Goal: Information Seeking & Learning: Learn about a topic

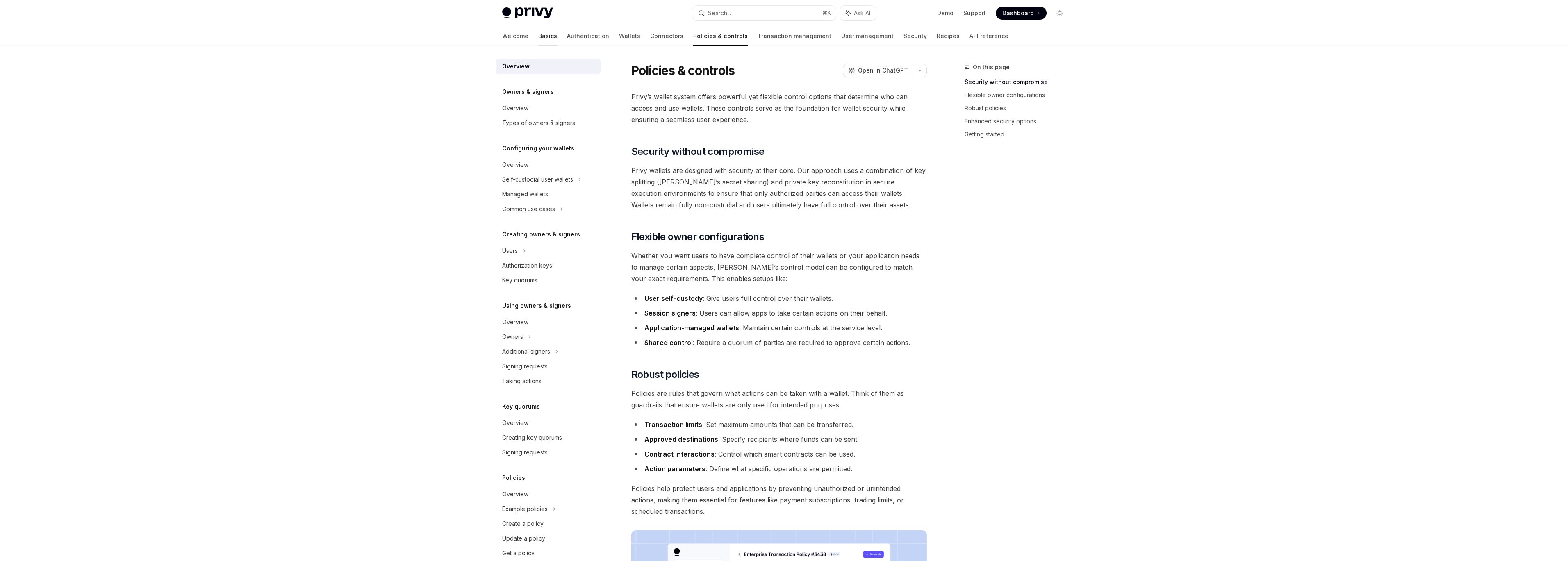
click at [538, 39] on link "Basics" at bounding box center [548, 35] width 19 height 20
type textarea "*"
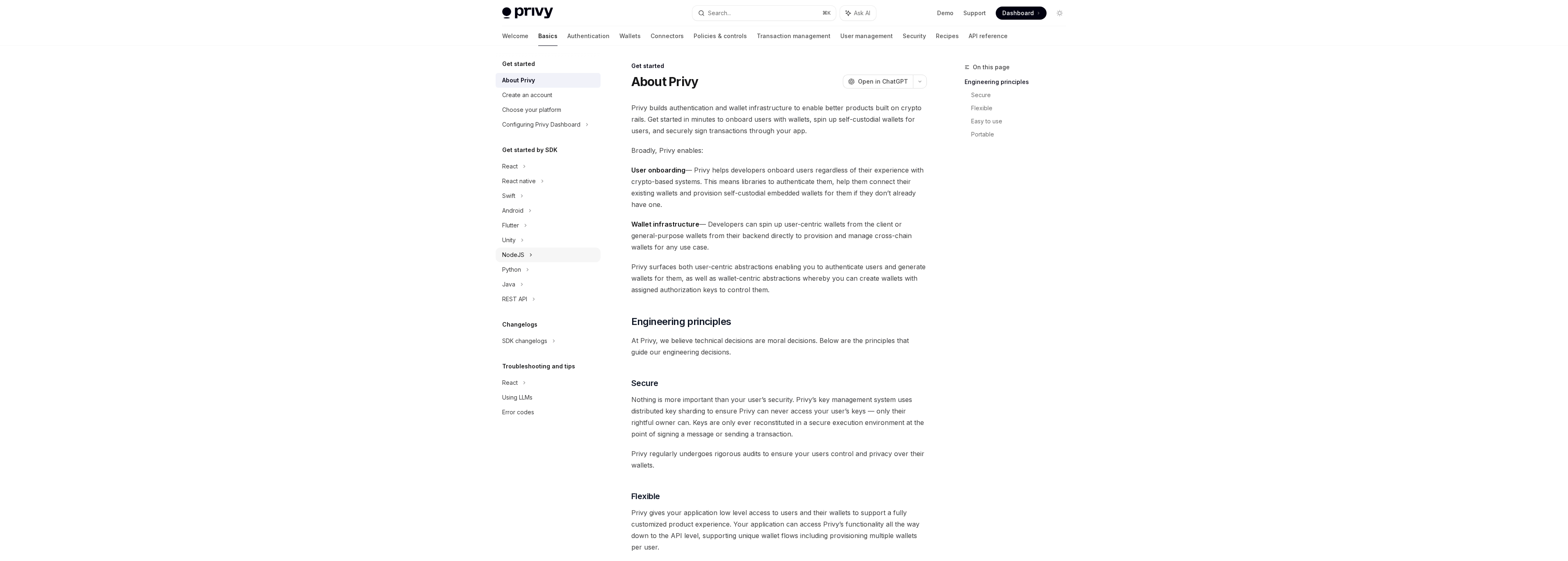
scroll to position [2, 0]
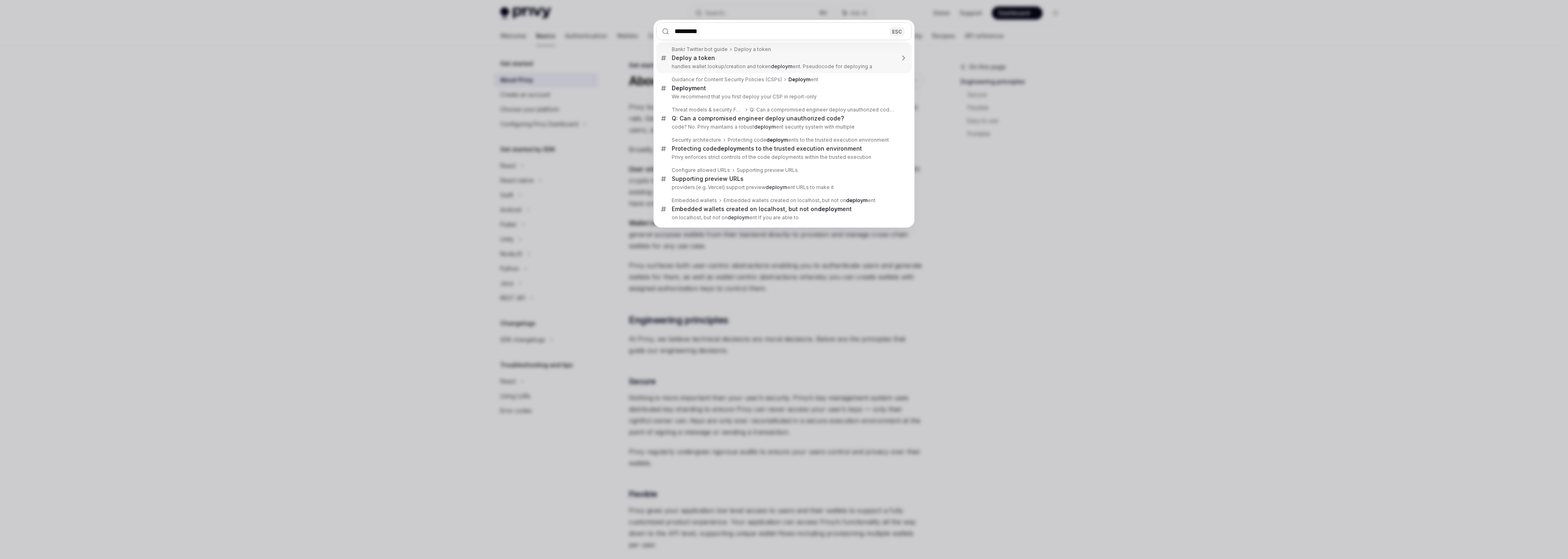
type input "**********"
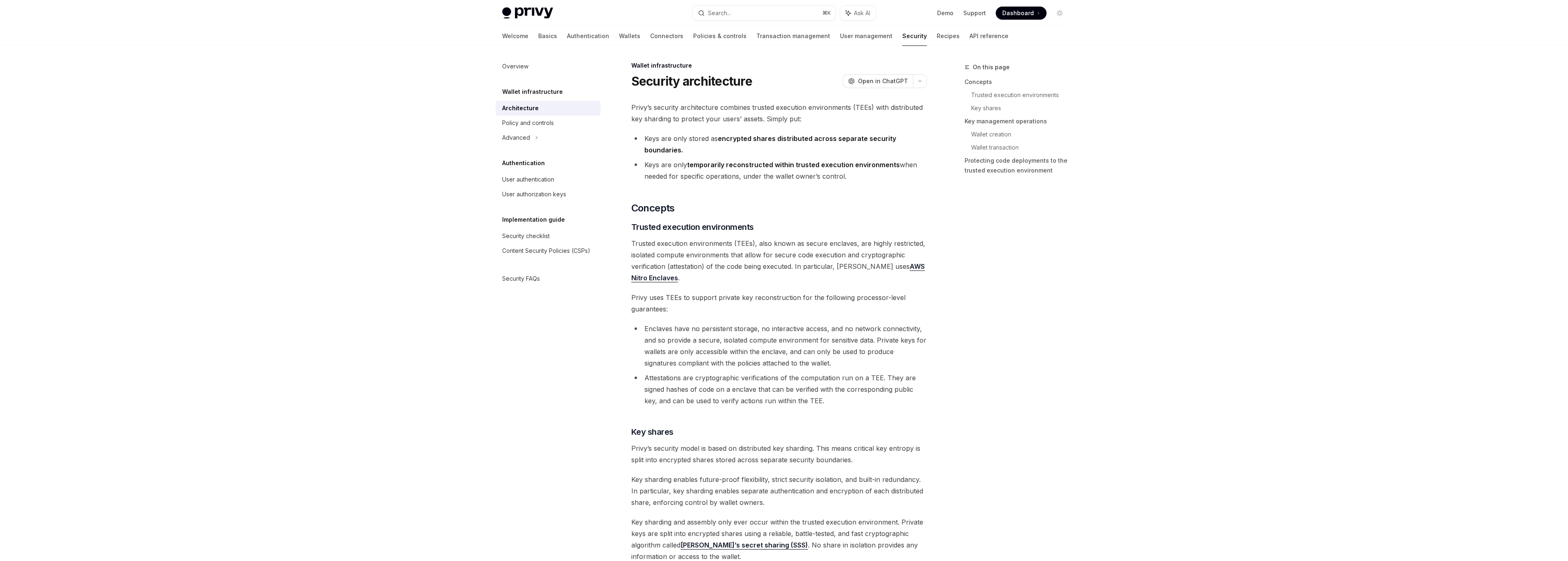
type textarea "*"
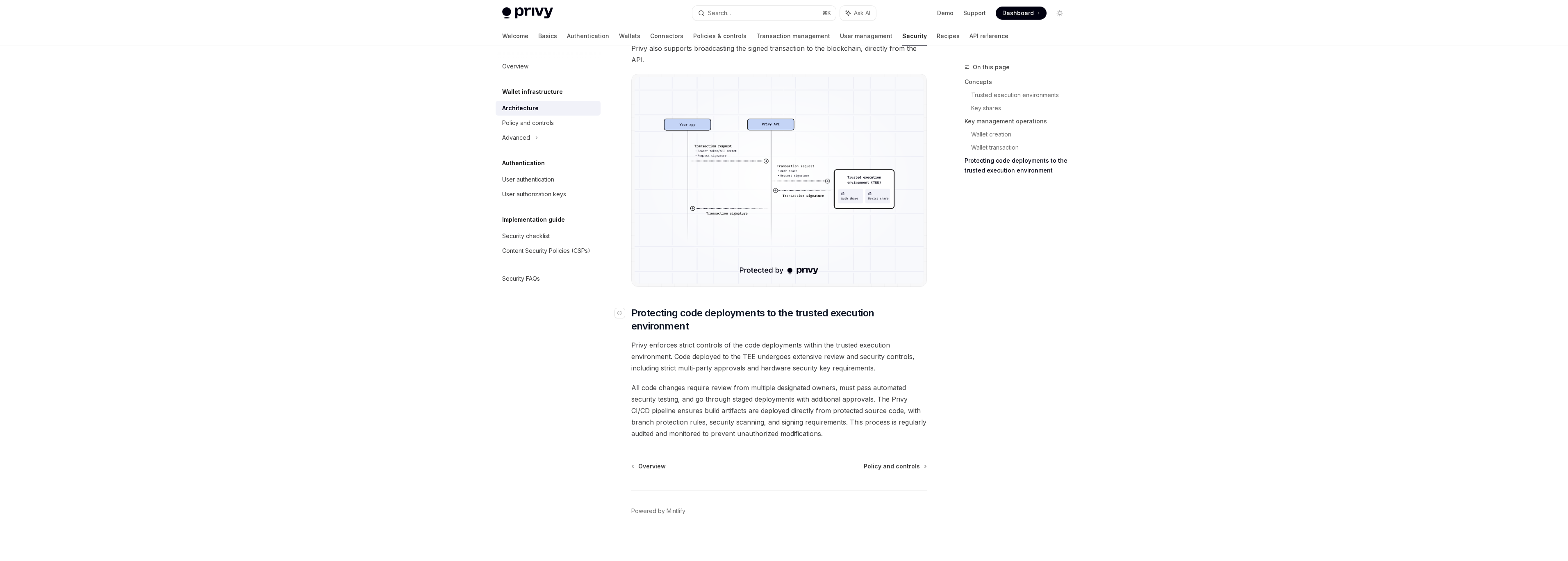
click at [635, 317] on span "Protecting code deployments to the trusted execution environment" at bounding box center [779, 319] width 296 height 26
click at [622, 314] on div "Navigate to header" at bounding box center [619, 313] width 10 height 10
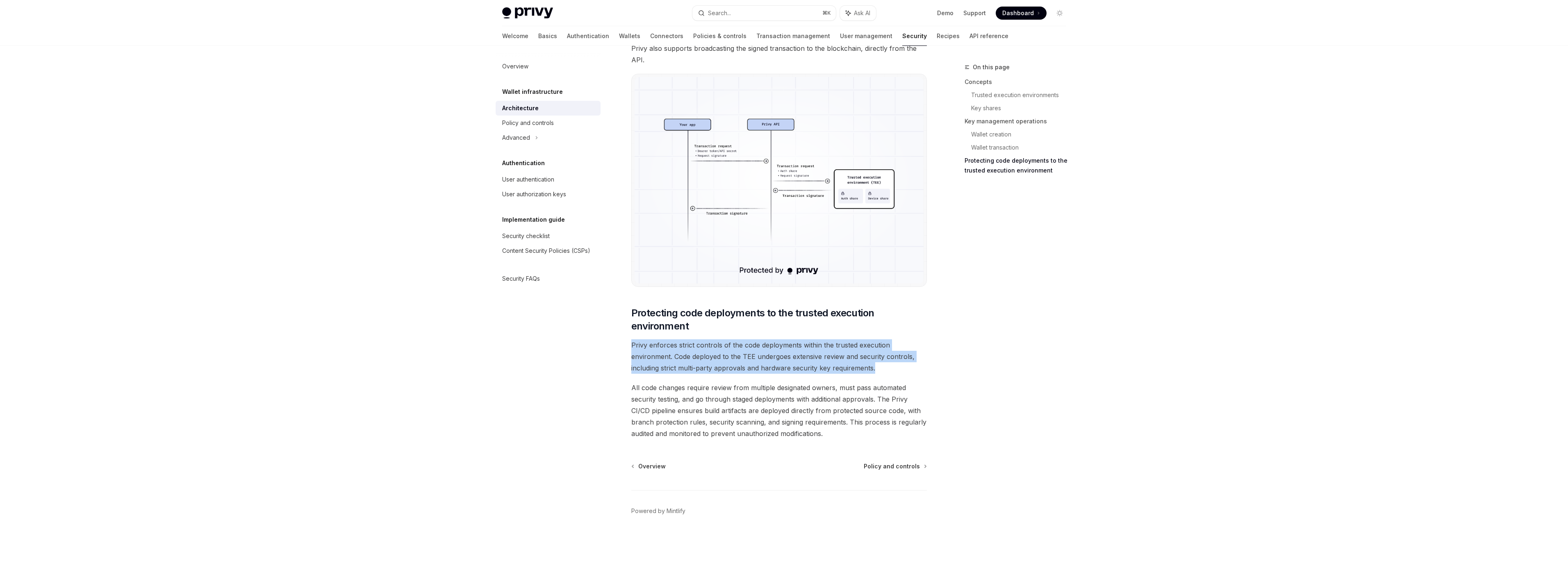
drag, startPoint x: 802, startPoint y: 353, endPoint x: 918, endPoint y: 370, distance: 117.2
click at [909, 370] on span "Privy enforces strict controls of the code deployments within the trusted execu…" at bounding box center [779, 357] width 296 height 34
drag, startPoint x: 908, startPoint y: 370, endPoint x: 627, endPoint y: 342, distance: 282.4
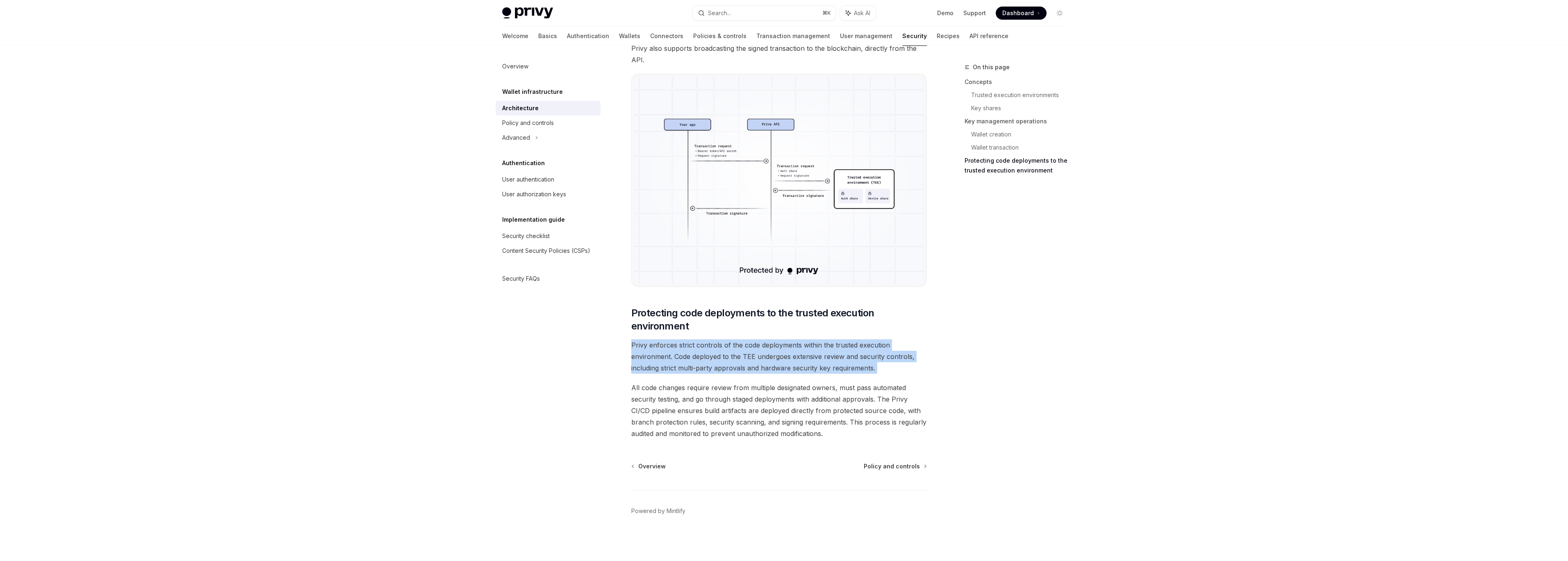
drag, startPoint x: 625, startPoint y: 343, endPoint x: 912, endPoint y: 366, distance: 287.9
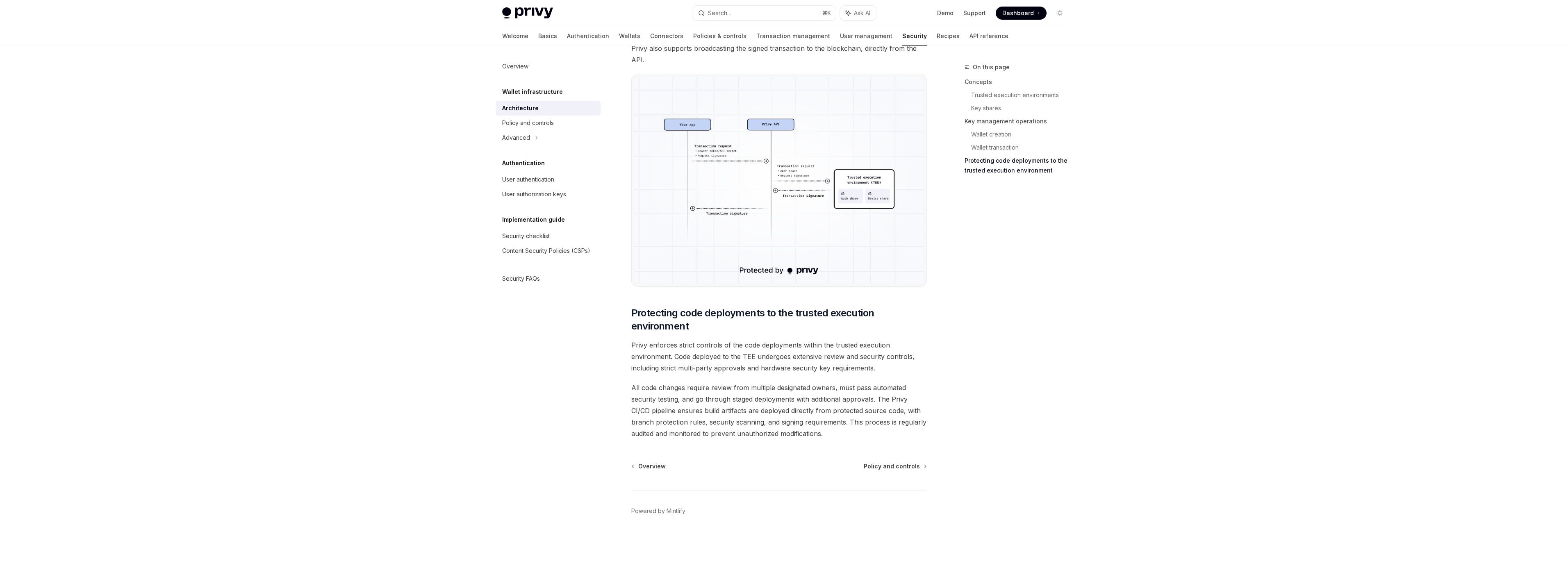
drag, startPoint x: 856, startPoint y: 358, endPoint x: 876, endPoint y: 357, distance: 20.0
click at [858, 358] on span "Privy enforces strict controls of the code deployments within the trusted execu…" at bounding box center [779, 357] width 296 height 34
drag, startPoint x: 616, startPoint y: 369, endPoint x: 701, endPoint y: 368, distance: 85.0
click at [674, 369] on span "Privy enforces strict controls of the code deployments within the trusted execu…" at bounding box center [779, 357] width 296 height 34
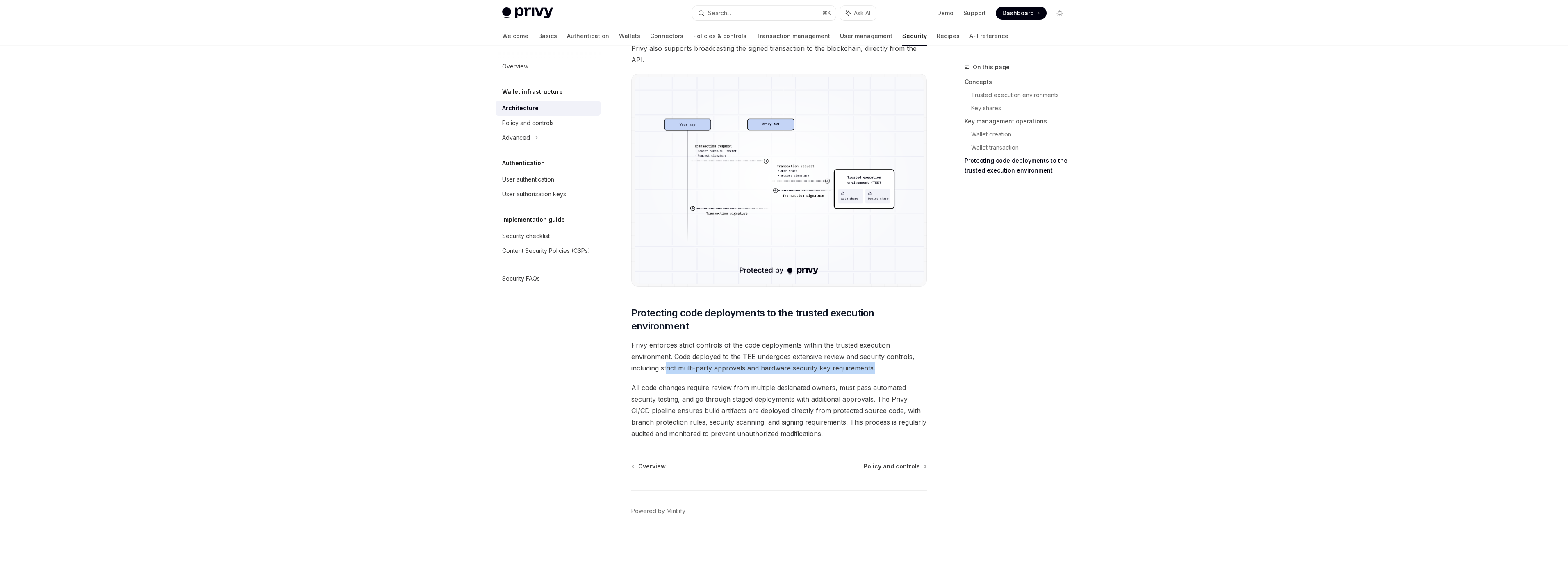
drag, startPoint x: 666, startPoint y: 368, endPoint x: 882, endPoint y: 367, distance: 216.0
click at [883, 367] on span "Privy enforces strict controls of the code deployments within the trusted execu…" at bounding box center [779, 357] width 296 height 34
click at [890, 369] on span "Privy enforces strict controls of the code deployments within the trusted execu…" at bounding box center [779, 357] width 296 height 34
drag, startPoint x: 892, startPoint y: 369, endPoint x: 661, endPoint y: 367, distance: 231.0
click at [661, 367] on span "Privy enforces strict controls of the code deployments within the trusted execu…" at bounding box center [779, 357] width 296 height 34
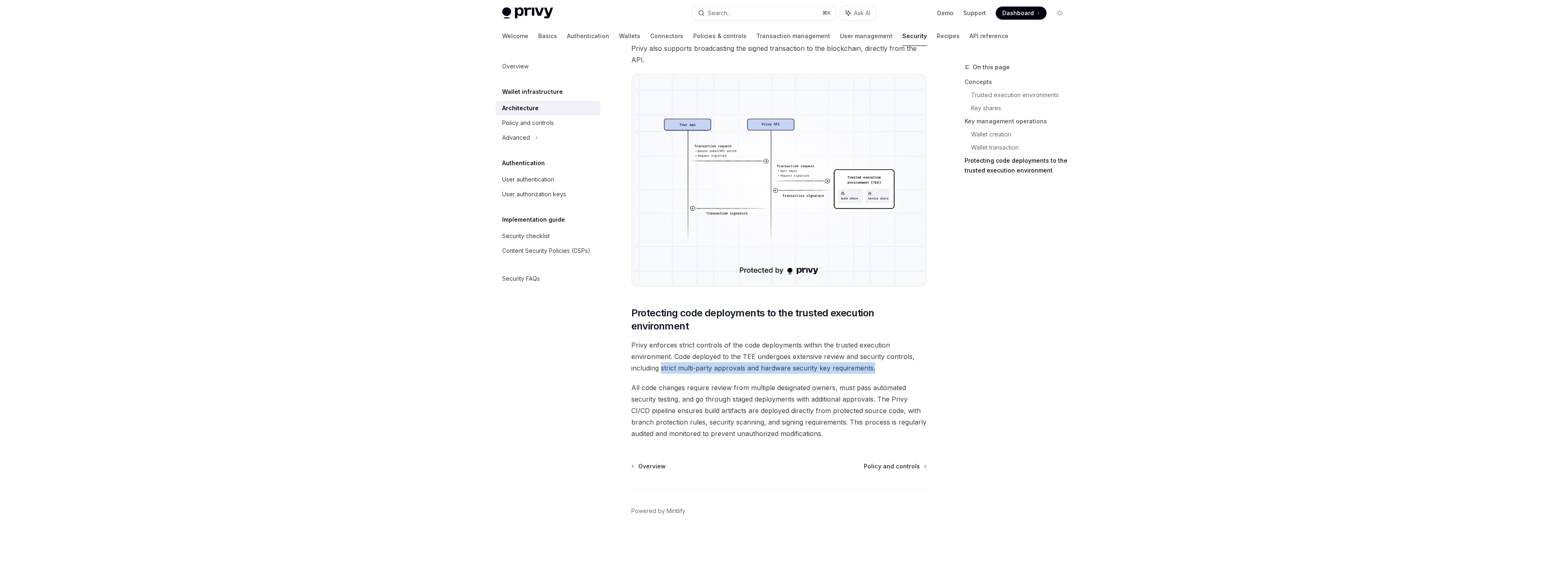
copy span "strict multi-party approvals and hardware security key requirements."
click at [558, 185] on link "User authentication" at bounding box center [548, 178] width 105 height 14
